Goal: Task Accomplishment & Management: Manage account settings

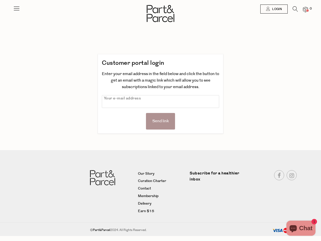
click at [161, 118] on div "Send link" at bounding box center [160, 121] width 29 height 17
click at [17, 10] on icon at bounding box center [16, 8] width 7 height 7
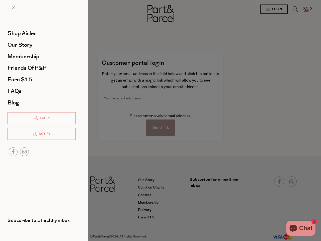
click at [274, 9] on div at bounding box center [160, 120] width 321 height 241
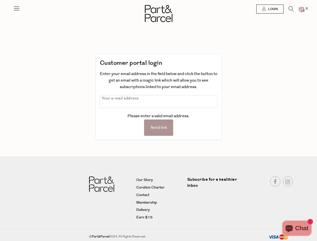
click at [296, 10] on li "0" at bounding box center [299, 9] width 10 height 7
click at [306, 9] on span "0" at bounding box center [307, 9] width 5 height 5
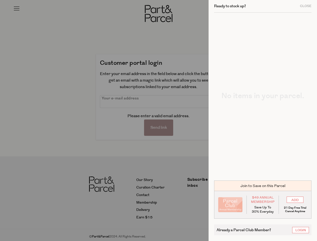
click at [0, 121] on body "Ready to stock up? Close No items in your parcel. Loading Join to Save on this …" at bounding box center [158, 120] width 317 height 241
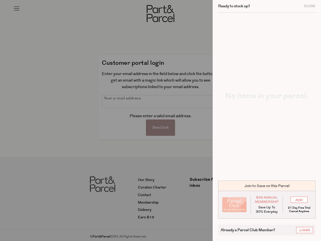
click at [0, 12] on div at bounding box center [160, 120] width 321 height 241
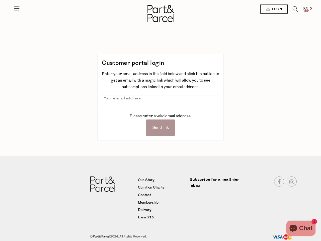
click at [0, 63] on div at bounding box center [160, 120] width 321 height 241
click at [0, 121] on div at bounding box center [160, 120] width 321 height 241
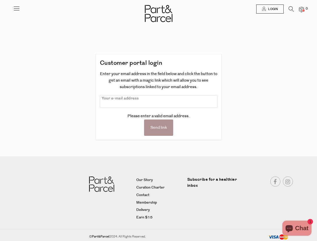
click at [0, 11] on div at bounding box center [158, 9] width 317 height 18
